Goal: Check status: Check status

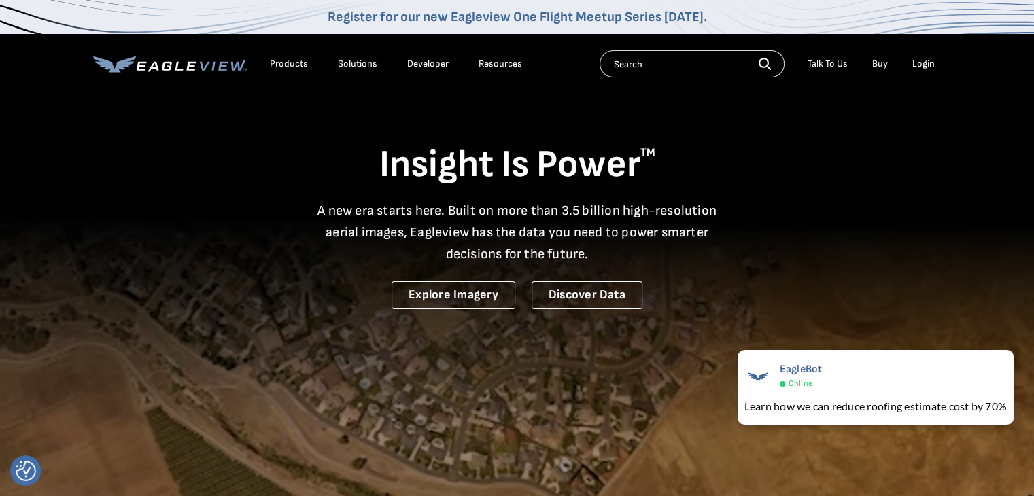
click at [921, 64] on div "Login" at bounding box center [923, 64] width 22 height 12
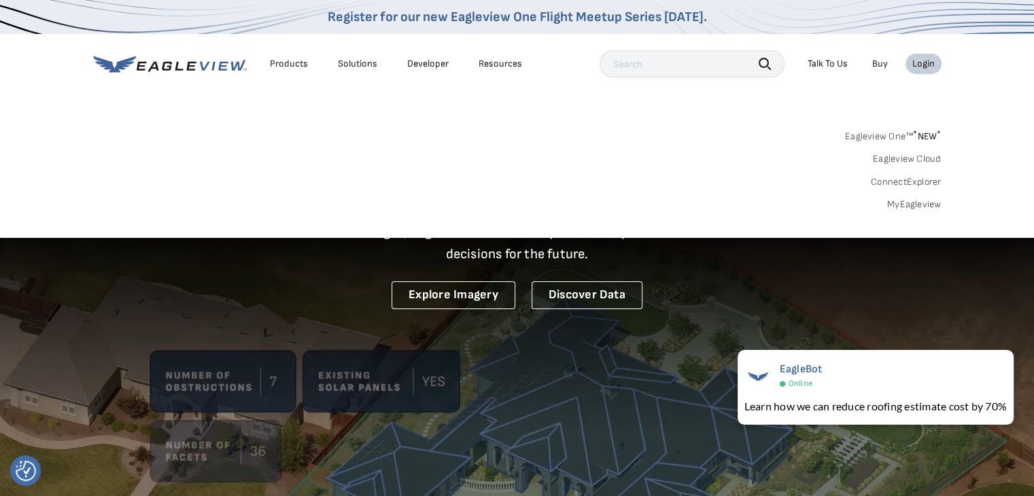
click at [916, 68] on div "Login" at bounding box center [923, 64] width 22 height 12
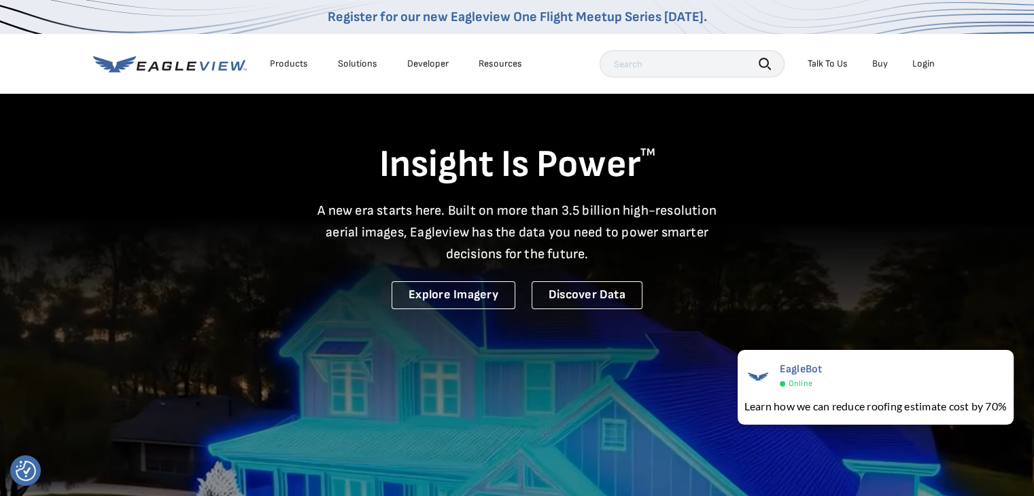
click at [925, 65] on div "Login" at bounding box center [923, 64] width 22 height 12
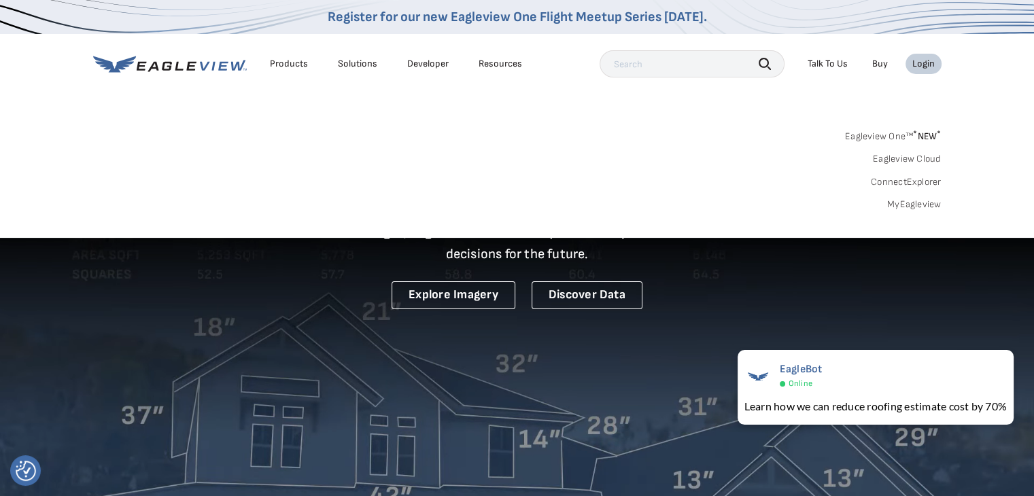
click at [926, 183] on link "ConnectExplorer" at bounding box center [906, 182] width 71 height 12
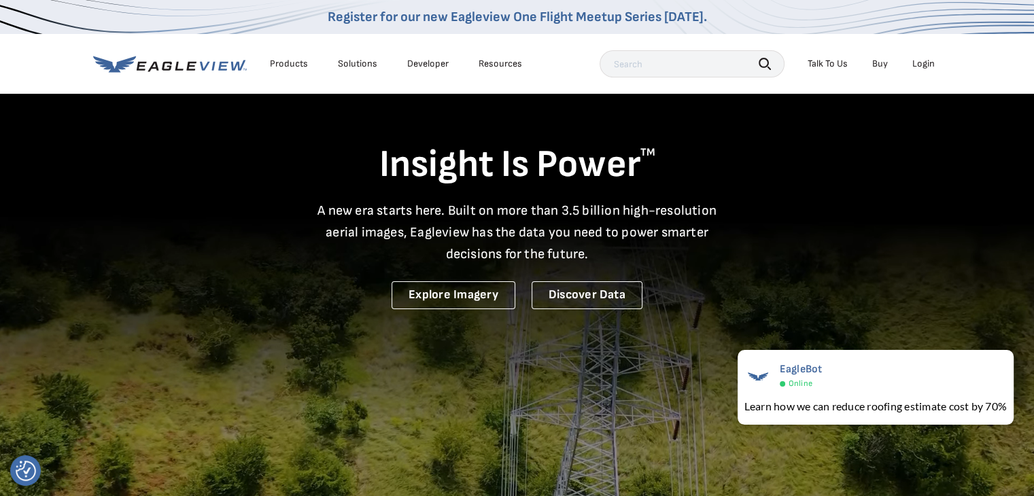
click at [925, 66] on div "Login" at bounding box center [923, 64] width 22 height 12
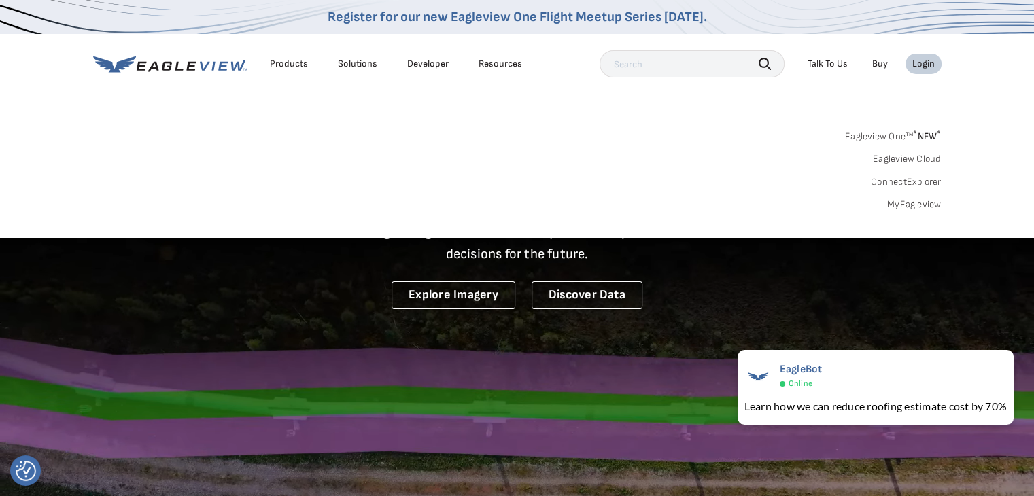
click at [925, 207] on link "MyEagleview" at bounding box center [914, 205] width 54 height 12
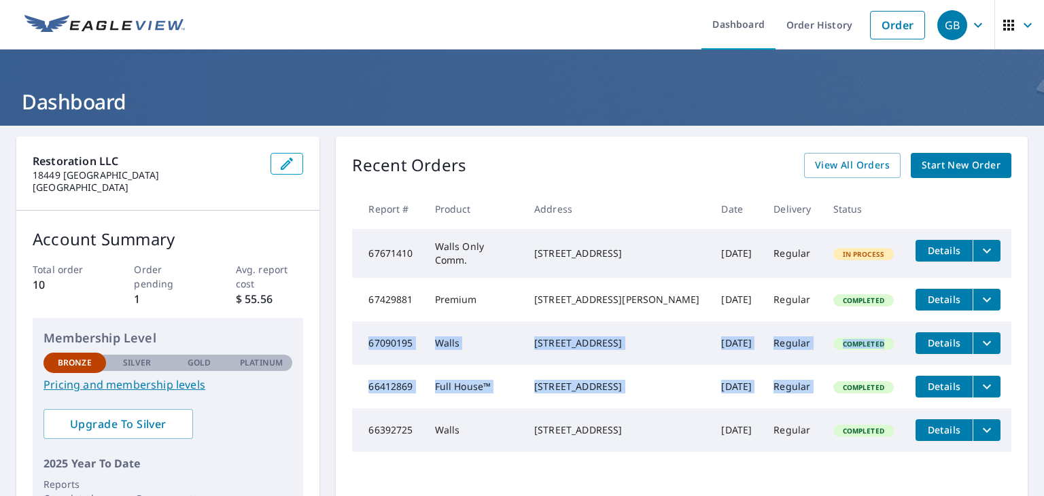
drag, startPoint x: 0, startPoint y: 0, endPoint x: 827, endPoint y: 396, distance: 916.8
click at [827, 396] on tbody "67671410 Walls Only Comm. 31215 Floralview Dr S Farmington Hills, MI 48331 Sep …" at bounding box center [681, 340] width 659 height 223
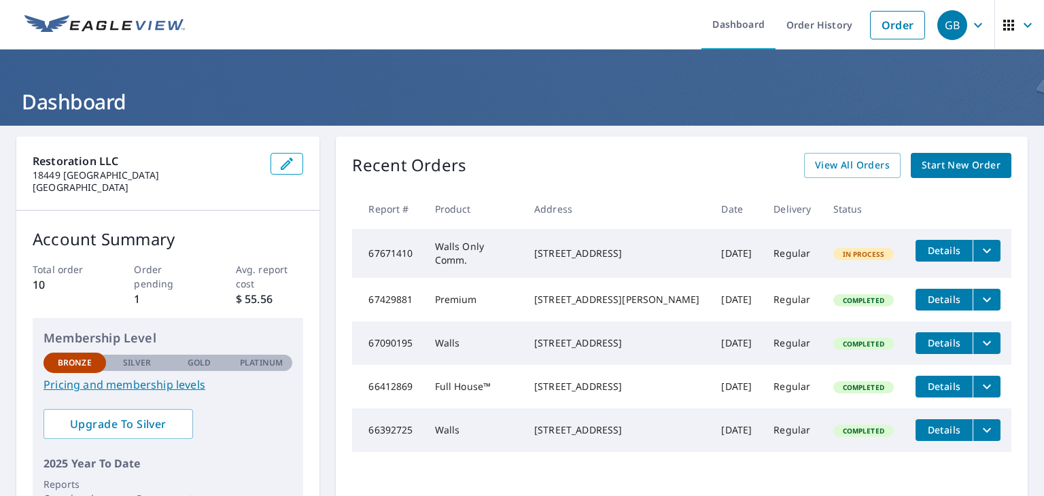
click at [1024, 320] on div "Restoration LLC 18449 NORBORNE Redford, MI 48240 Account Summary Total order 10…" at bounding box center [522, 398] width 1044 height 545
click at [949, 349] on span "Details" at bounding box center [944, 343] width 41 height 13
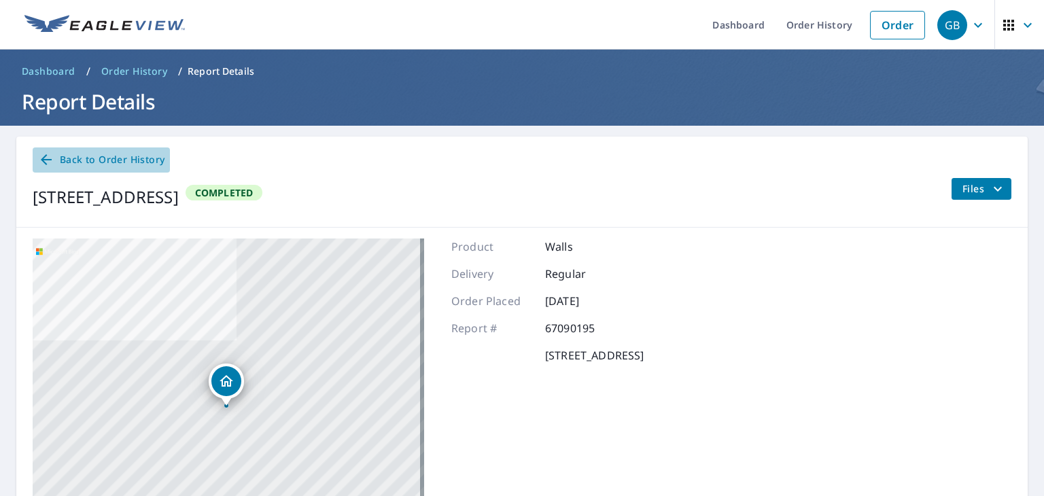
click at [45, 167] on icon at bounding box center [46, 160] width 16 height 16
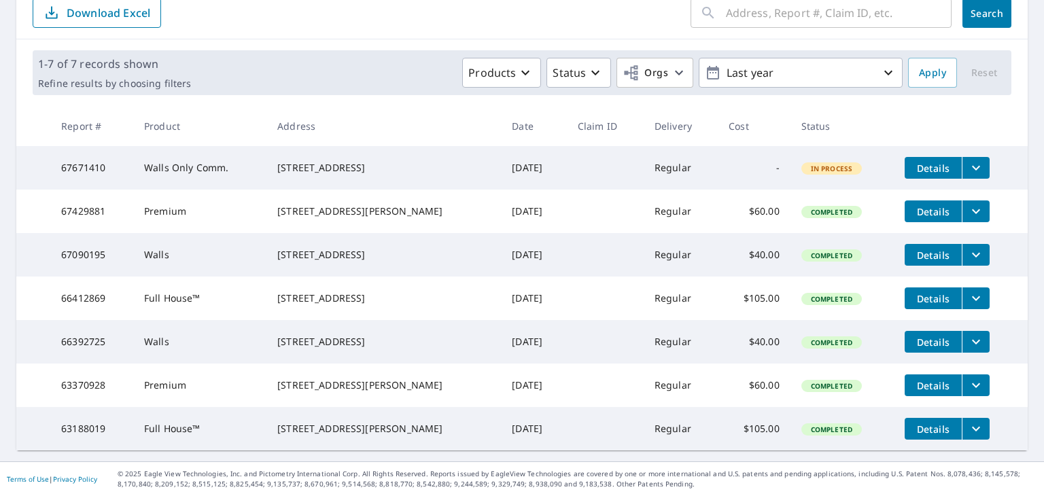
scroll to position [193, 0]
click at [972, 253] on icon "filesDropdownBtn-67090195" at bounding box center [976, 255] width 8 height 5
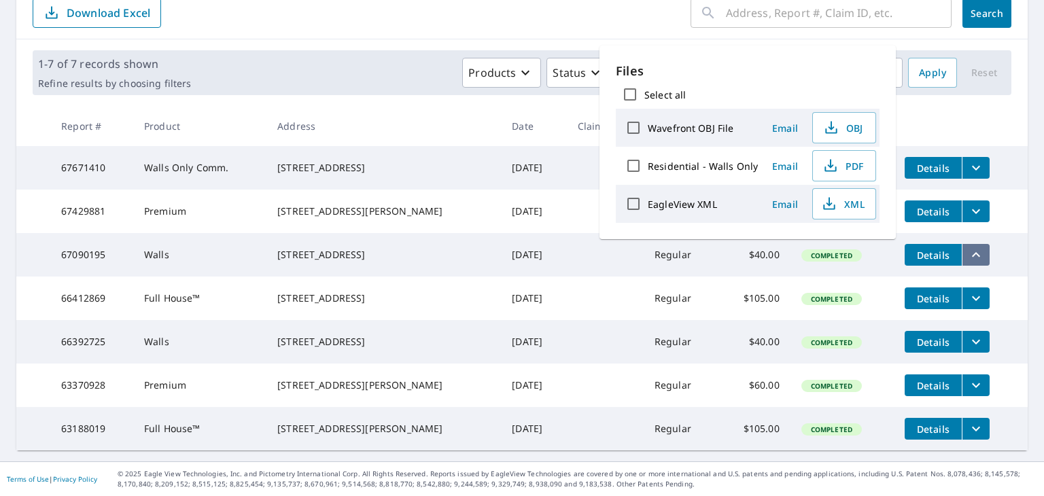
click at [972, 252] on icon "filesDropdownBtn-67090195" at bounding box center [976, 254] width 8 height 5
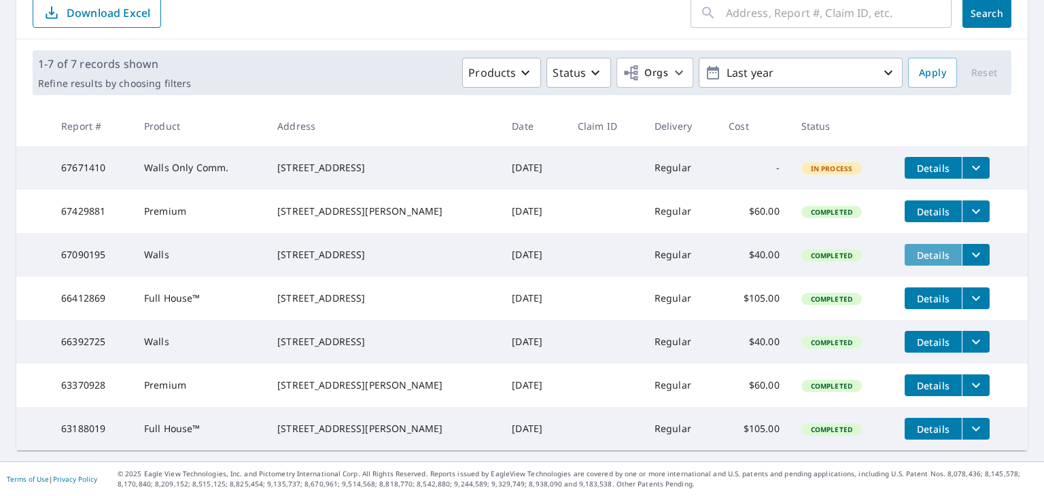
click at [918, 249] on span "Details" at bounding box center [933, 255] width 41 height 13
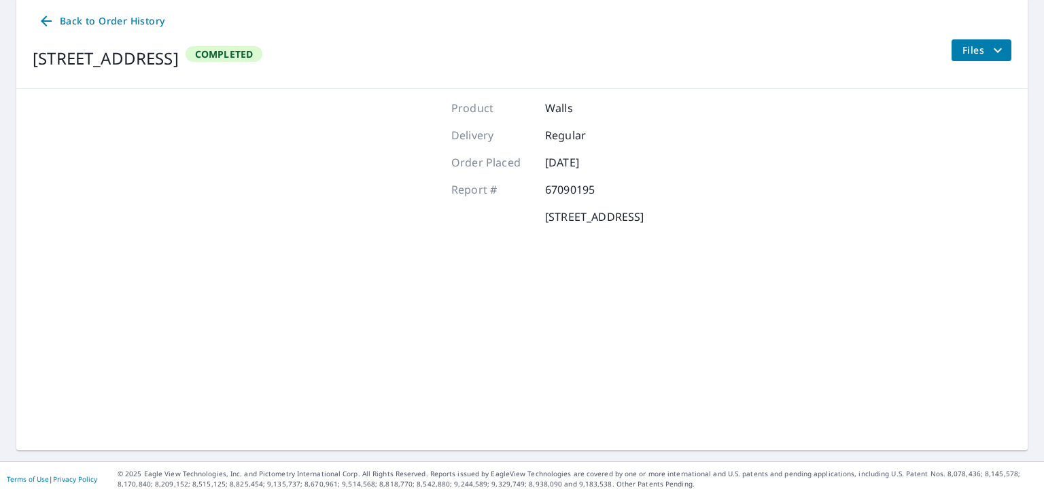
scroll to position [138, 0]
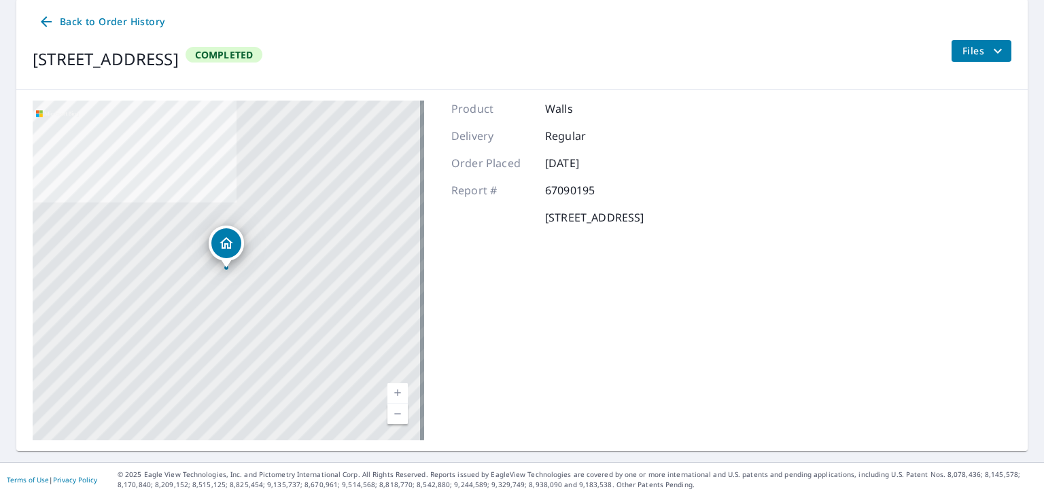
click at [990, 52] on icon "filesDropdownBtn-67090195" at bounding box center [998, 51] width 16 height 16
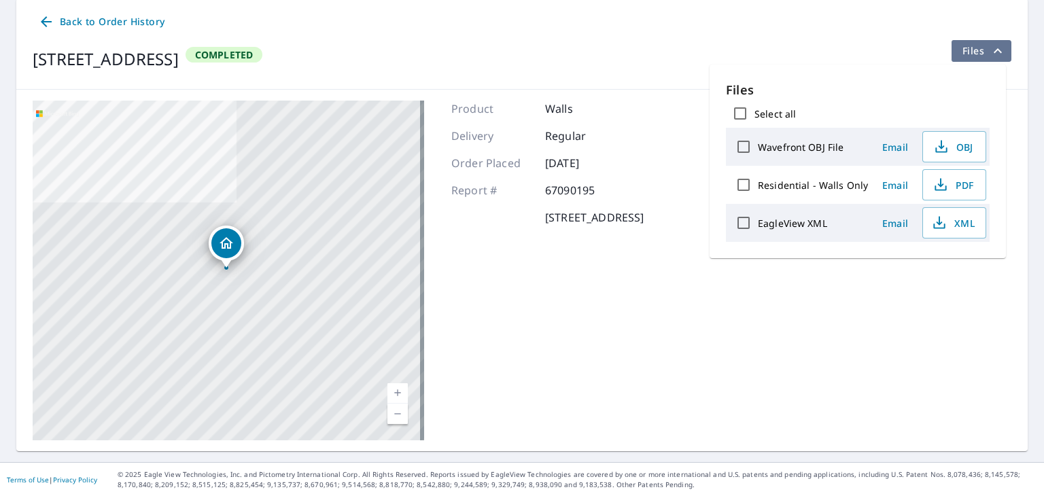
click at [994, 52] on icon "filesDropdownBtn-67090195" at bounding box center [998, 50] width 8 height 5
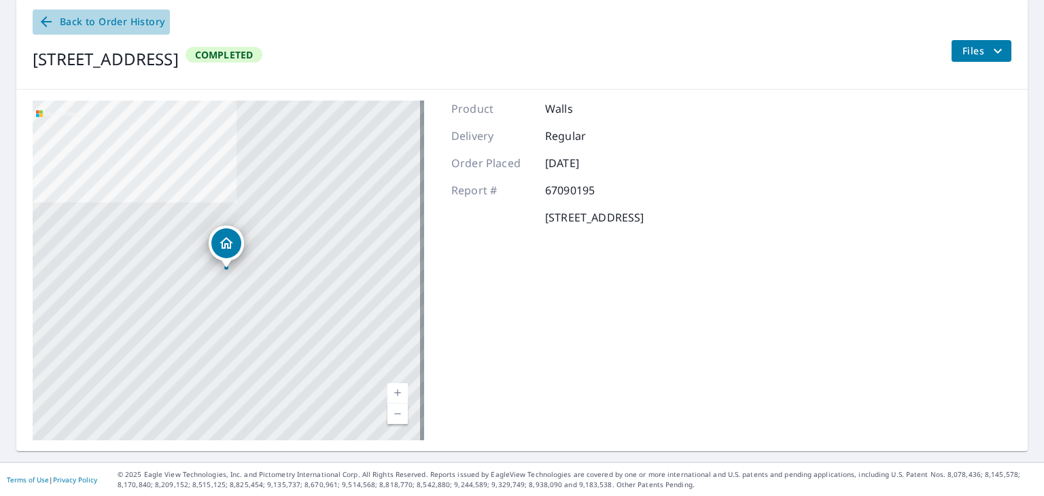
click at [112, 22] on span "Back to Order History" at bounding box center [101, 22] width 126 height 17
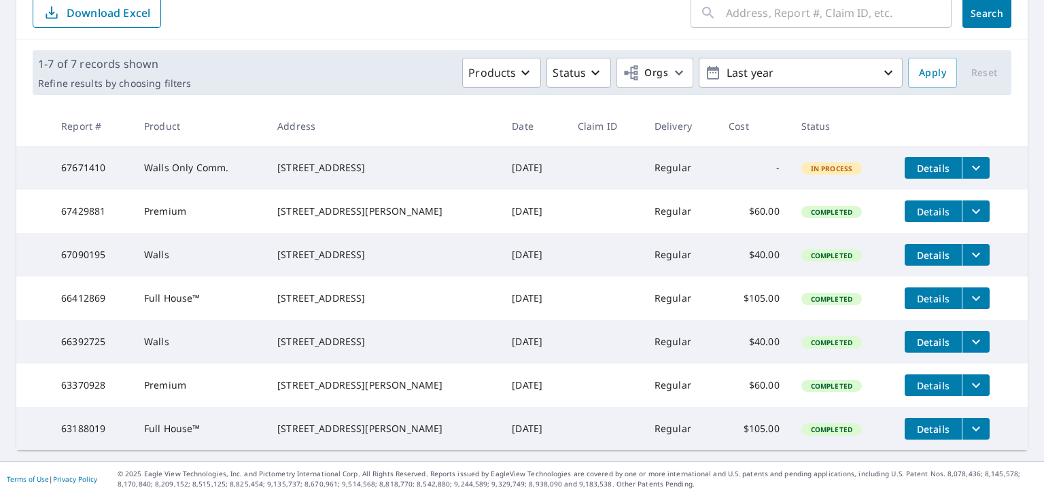
scroll to position [193, 0]
